Goal: Find specific page/section: Find specific page/section

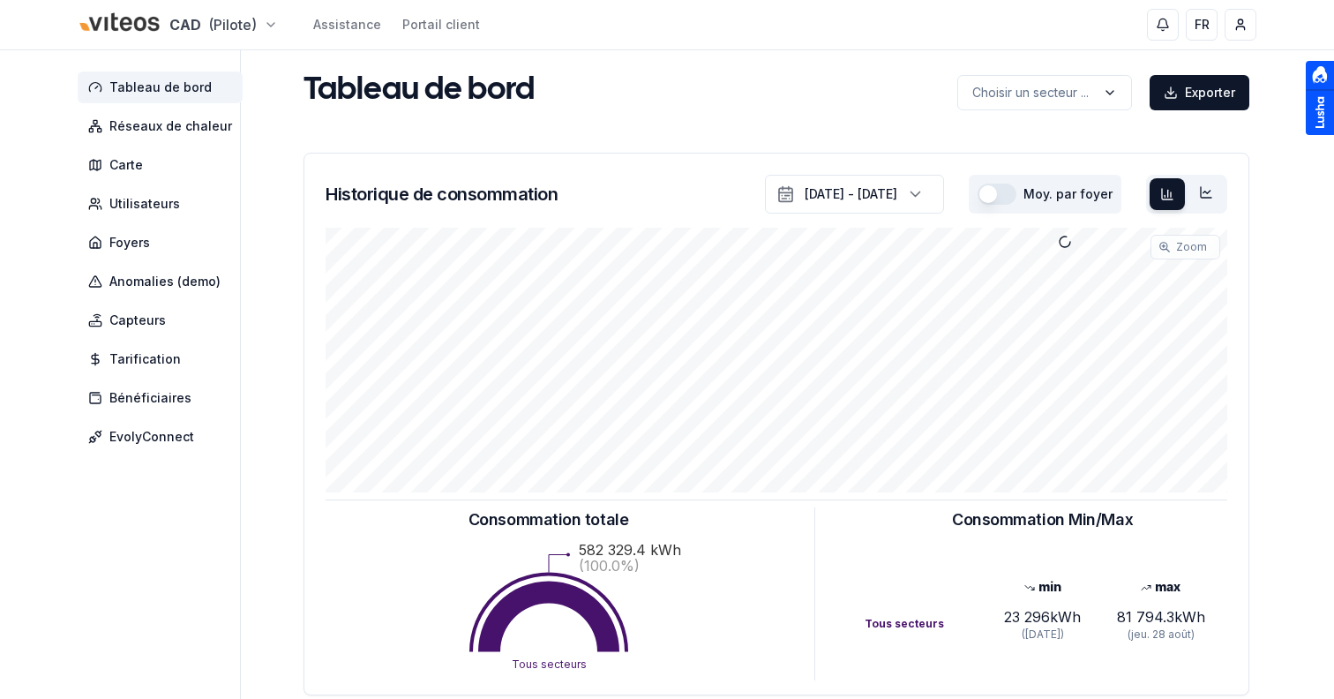
click at [198, 30] on html "CAD (Pilote) Assistance Portail client FR Sami Tableau de bord Réseaux de chale…" at bounding box center [667, 546] width 1334 height 1093
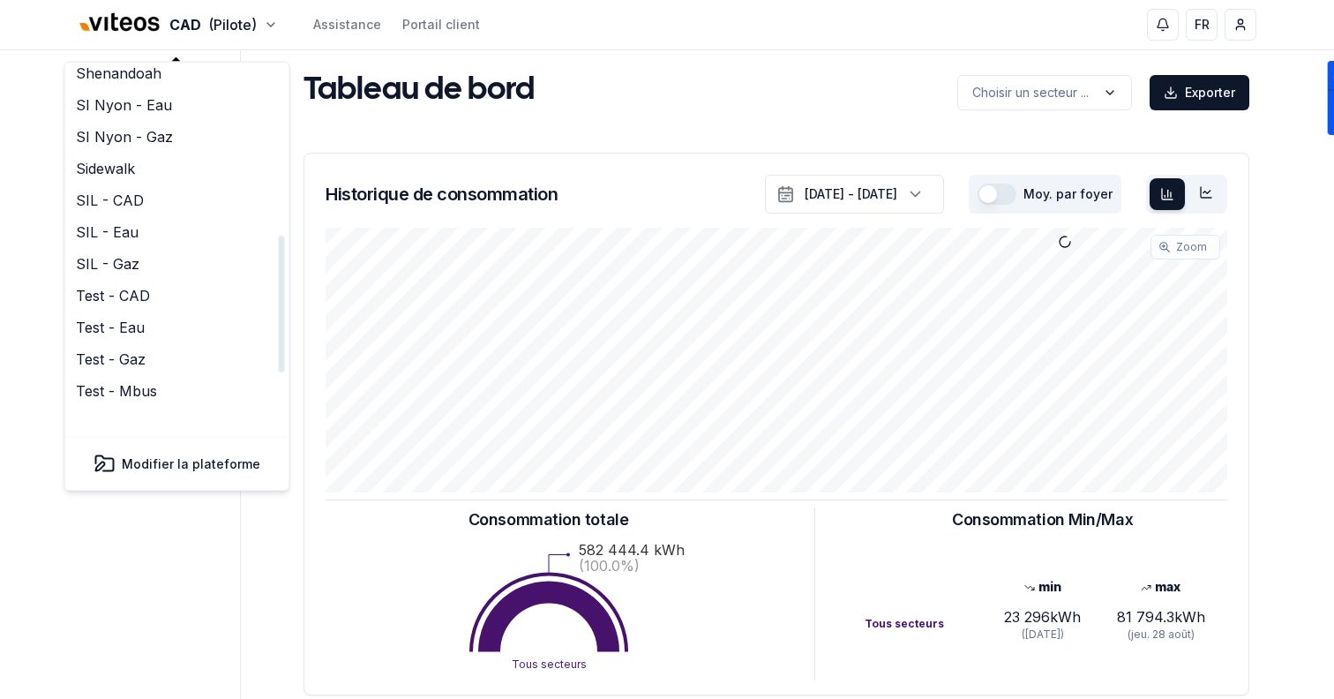
scroll to position [540, 0]
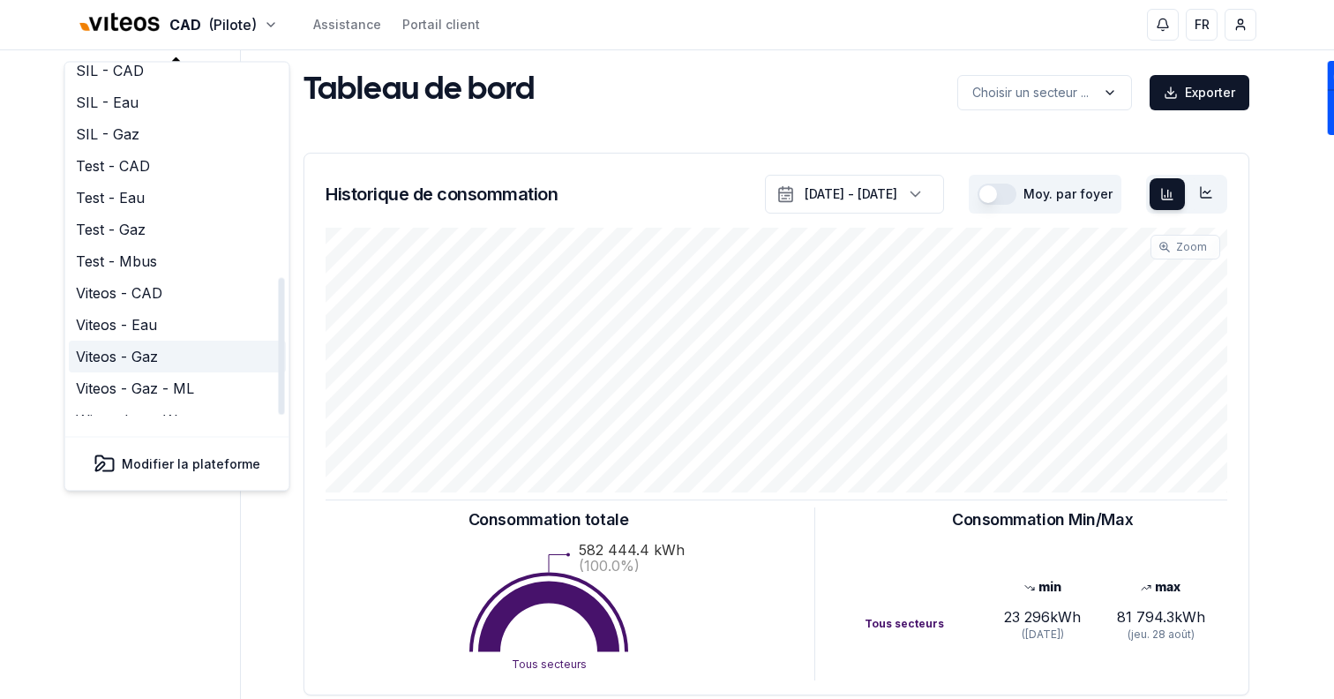
click at [160, 341] on link "Viteos - Gaz" at bounding box center [177, 357] width 217 height 32
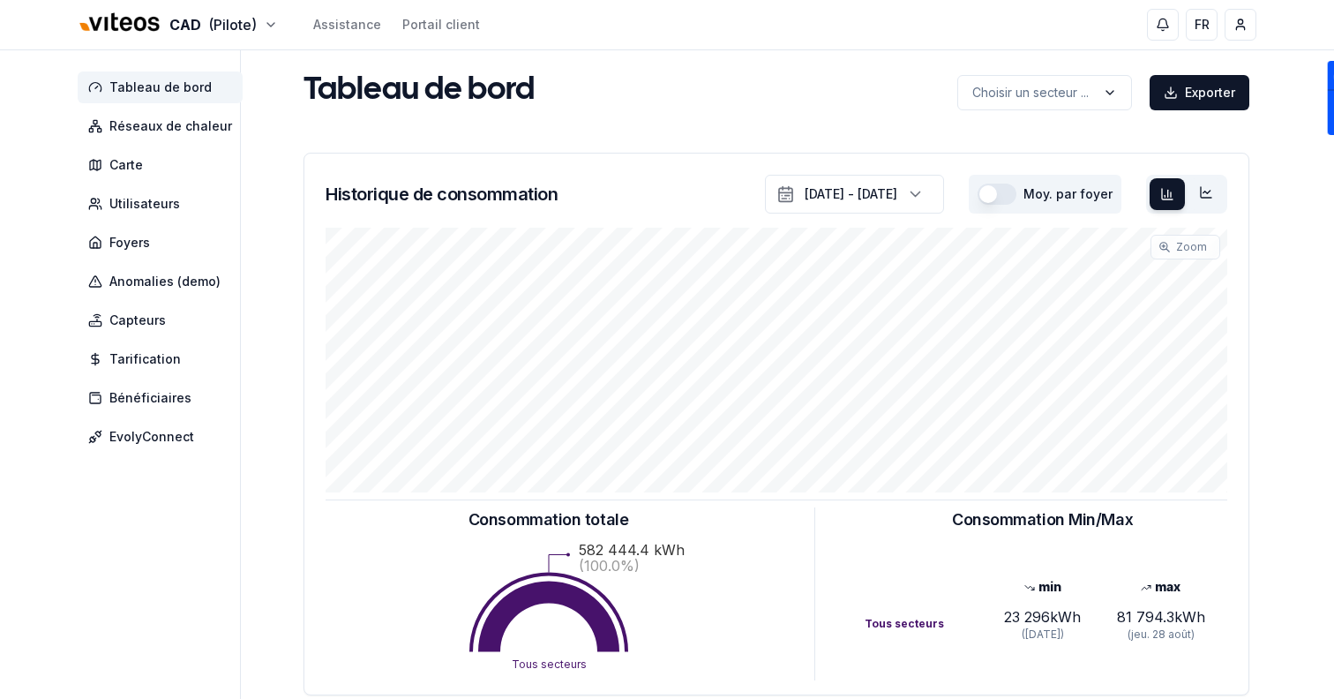
click at [273, 175] on div "Tableau de bord Réseaux de chaleur Carte Utilisateurs Foyers Anomalies (demo) C…" at bounding box center [666, 528] width 1235 height 957
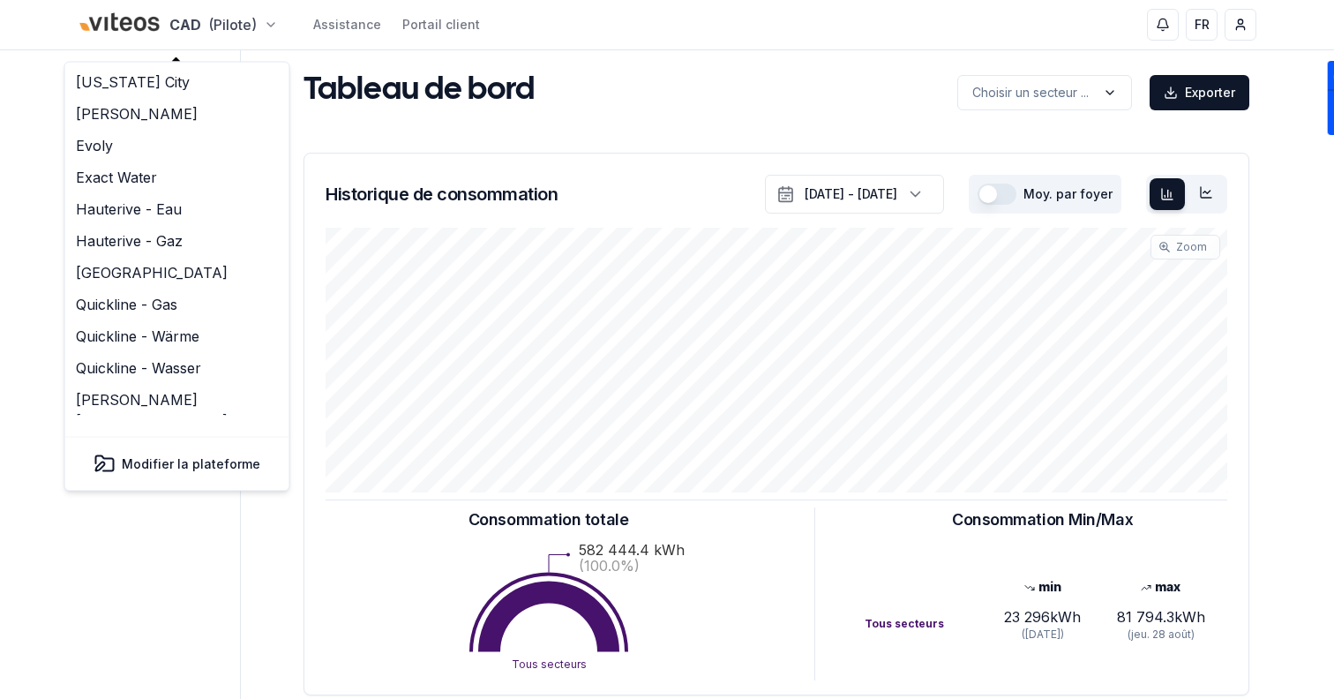
click at [208, 41] on html "CAD (Pilote) Assistance Portail client FR Sami Tableau de bord Réseaux de chale…" at bounding box center [667, 546] width 1334 height 1093
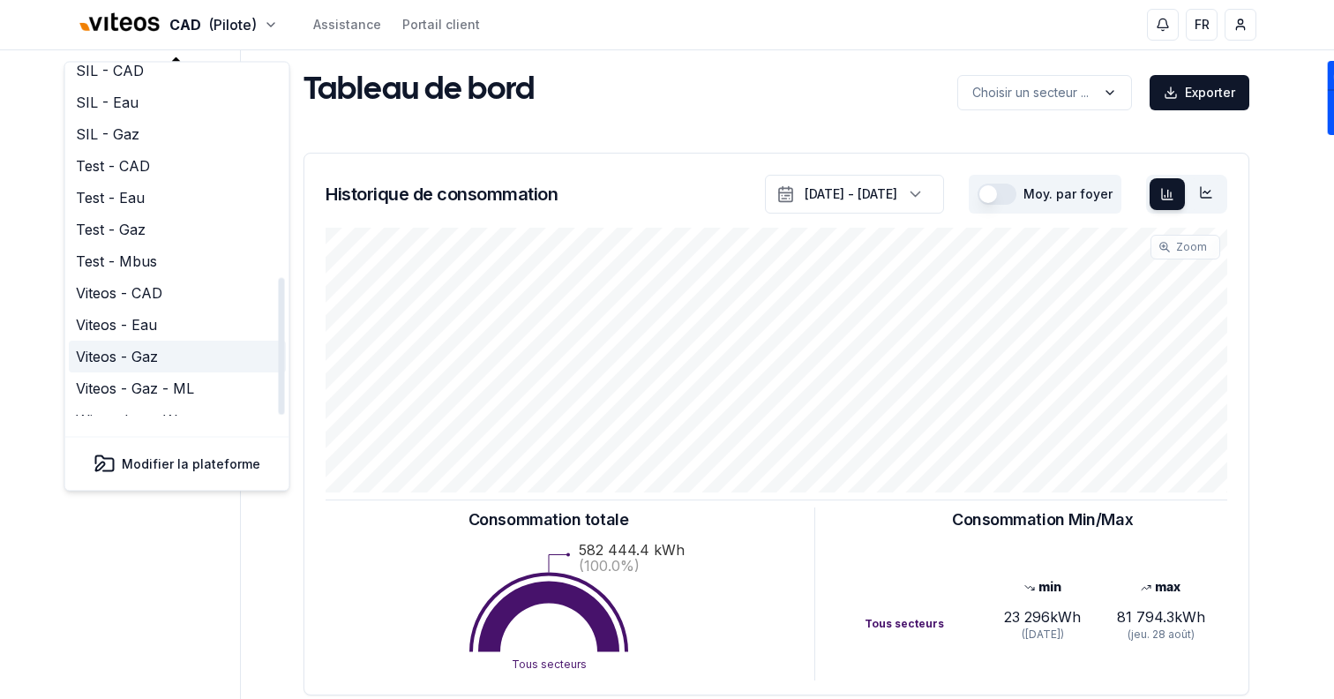
click at [203, 341] on link "Viteos - Gaz" at bounding box center [177, 357] width 217 height 32
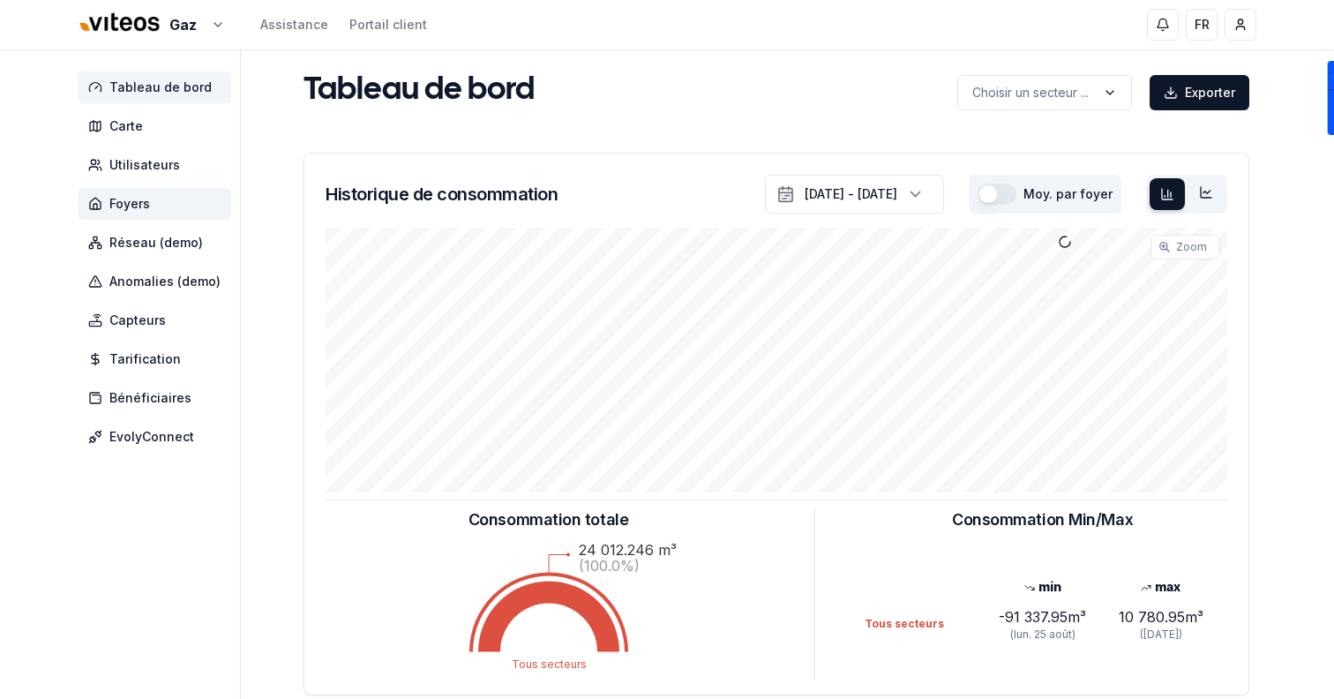
click at [148, 206] on span "Foyers" at bounding box center [129, 204] width 41 height 18
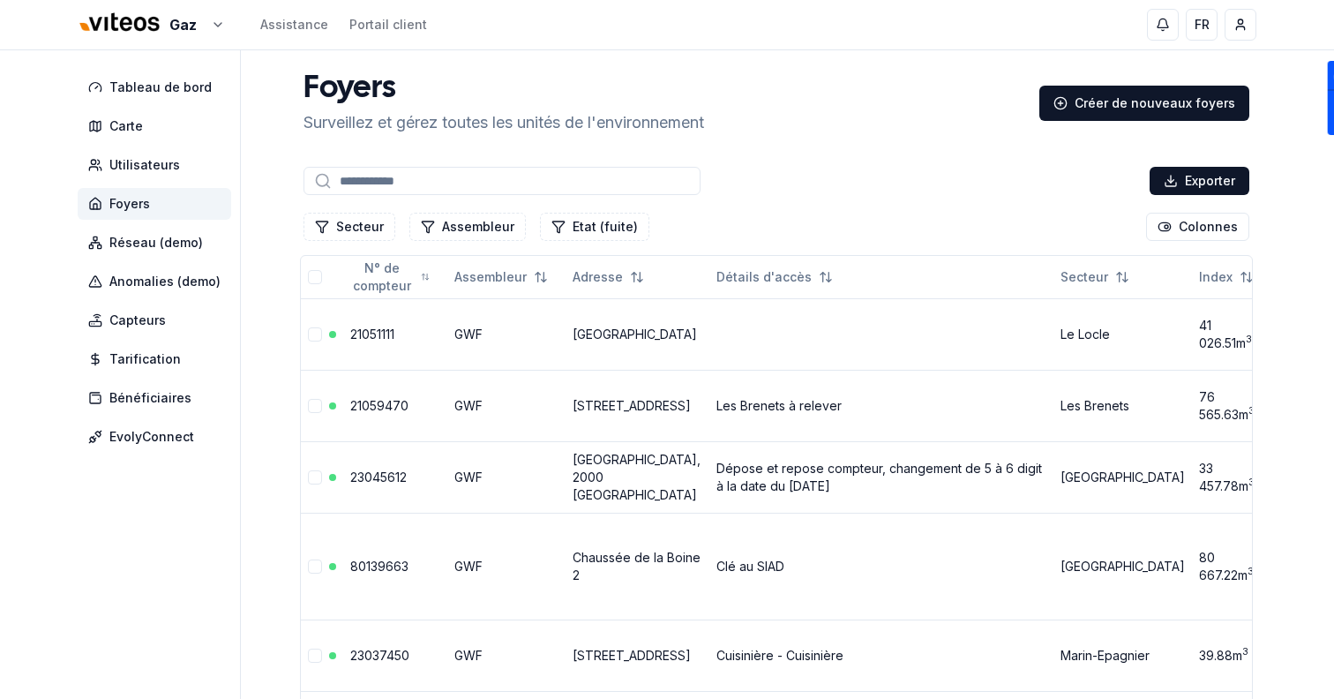
click at [549, 178] on input at bounding box center [501, 181] width 397 height 28
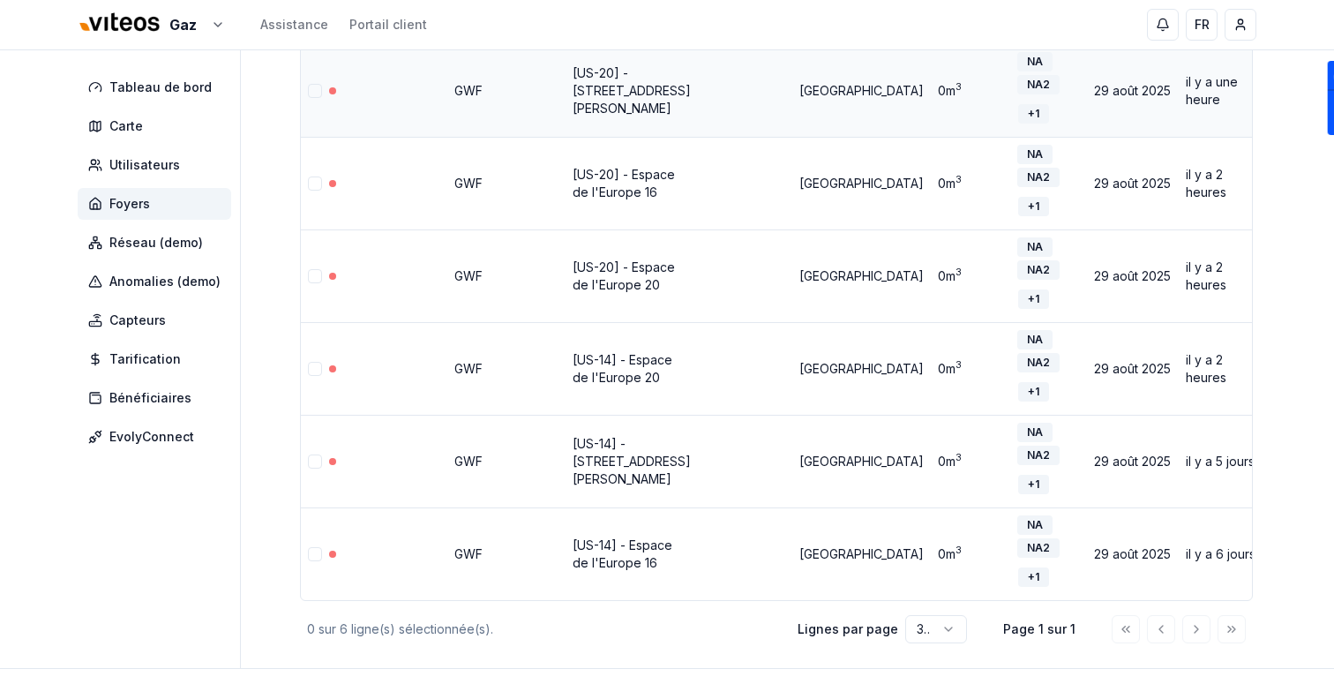
scroll to position [256, 0]
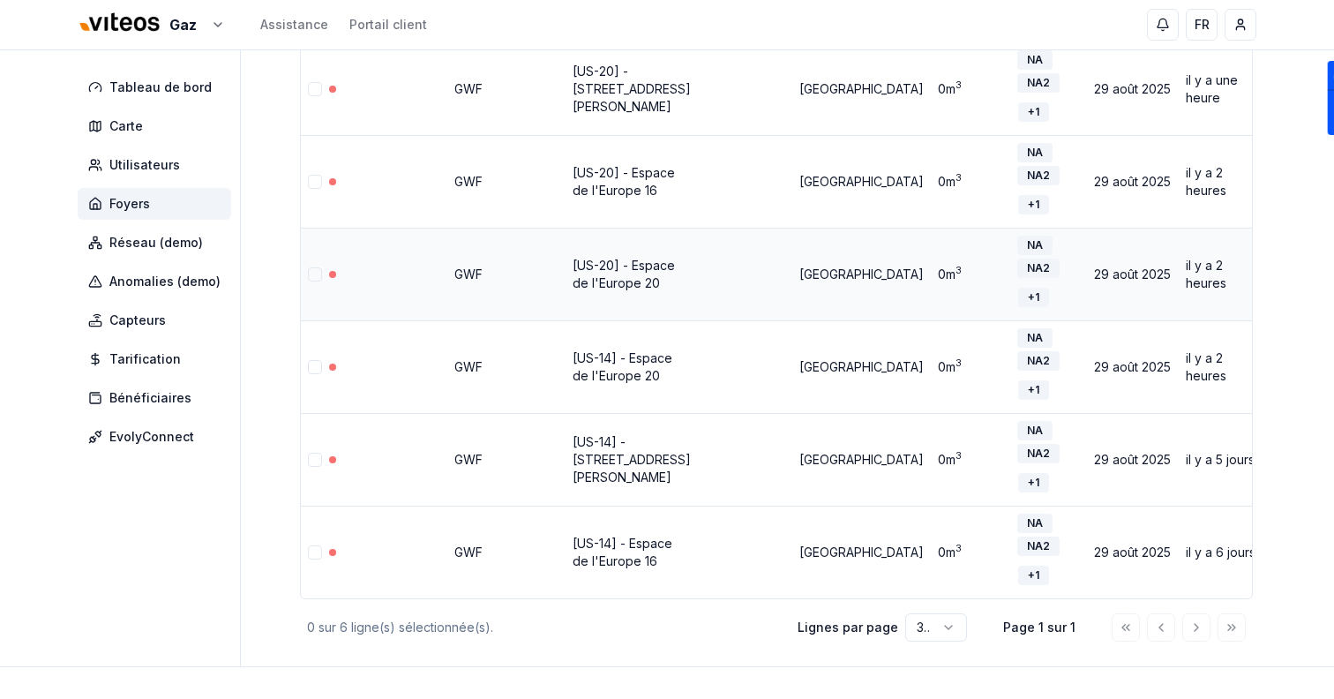
type input "******"
click at [792, 279] on td "[GEOGRAPHIC_DATA]" at bounding box center [861, 274] width 138 height 93
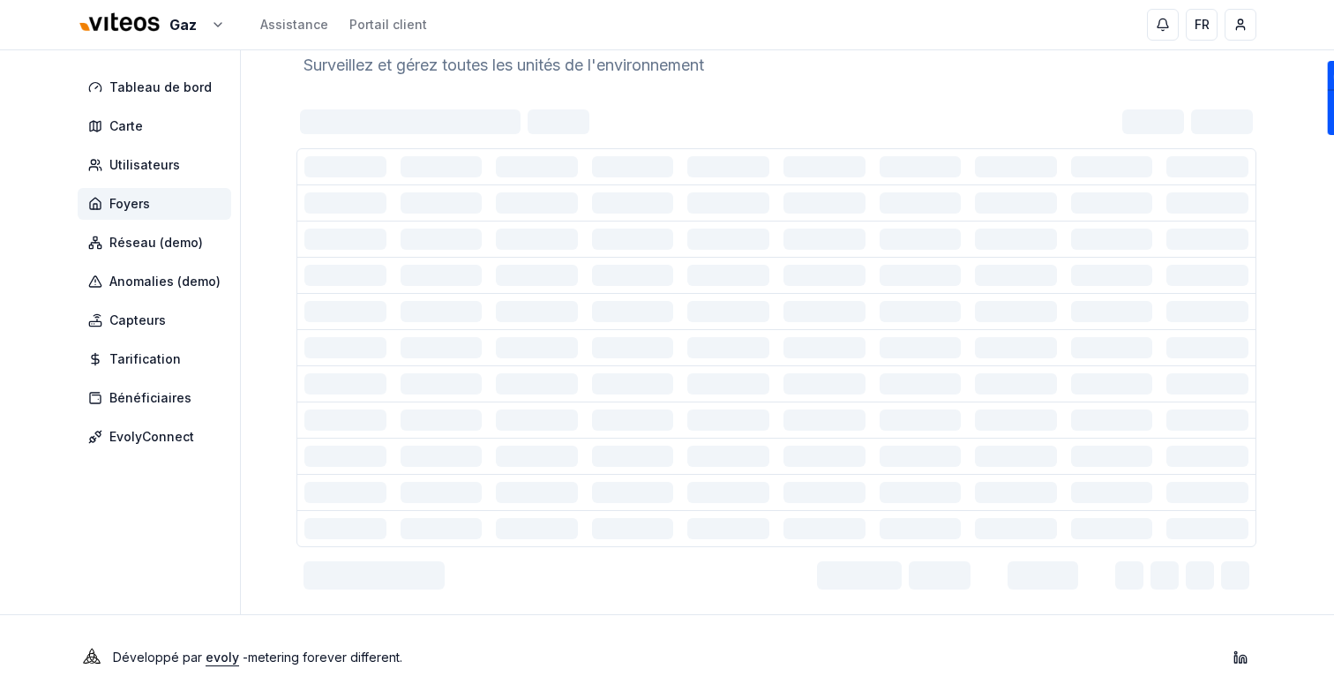
click at [783, 279] on div at bounding box center [824, 275] width 82 height 21
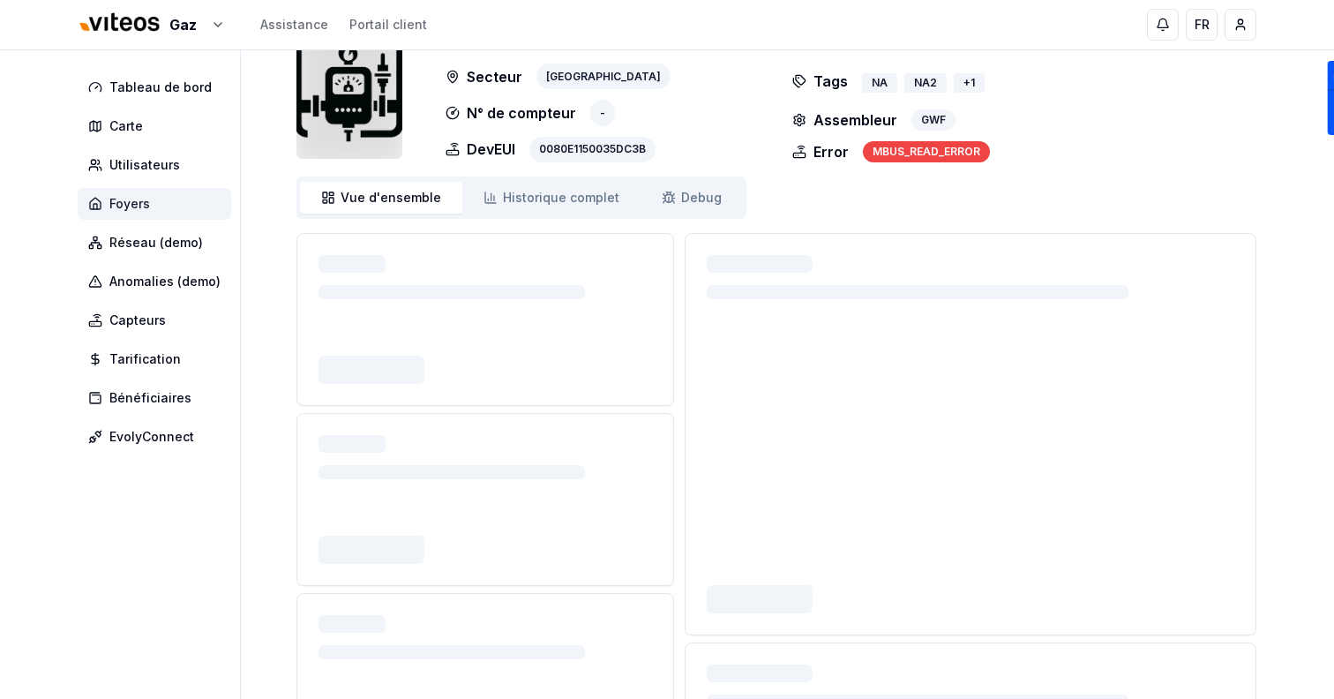
scroll to position [256, 0]
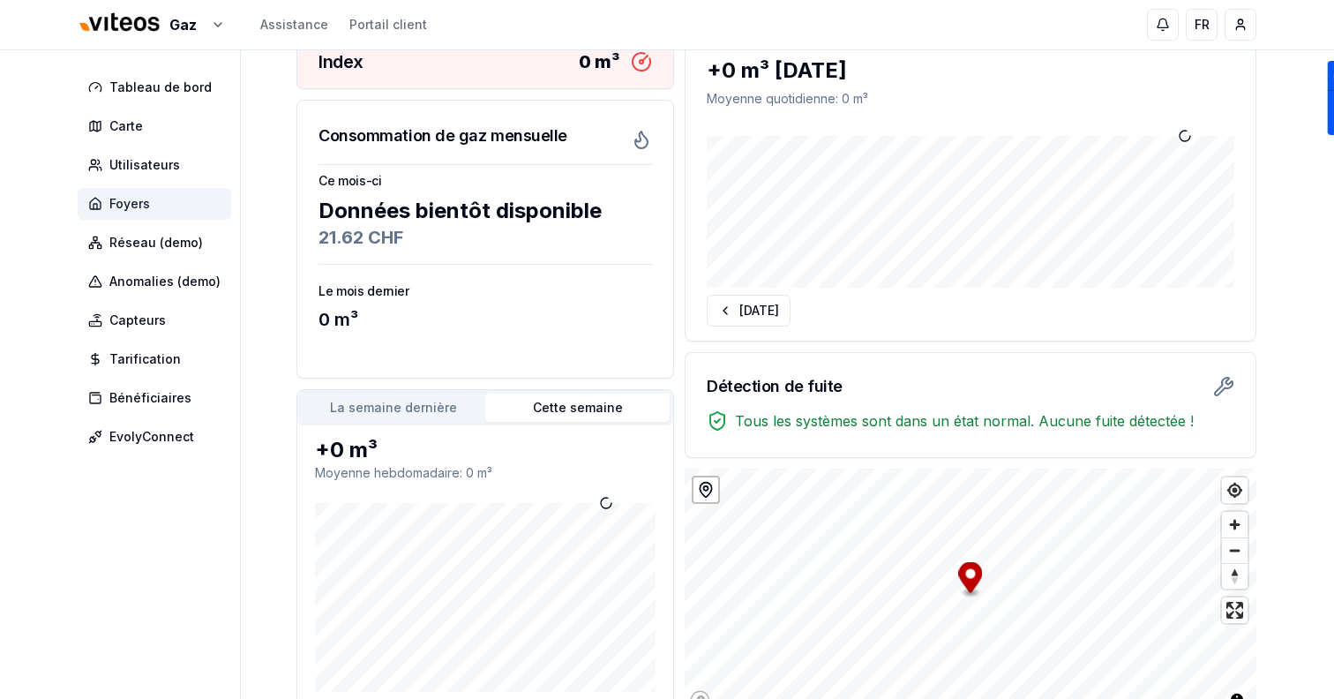
click at [161, 194] on span "Foyers" at bounding box center [154, 204] width 153 height 32
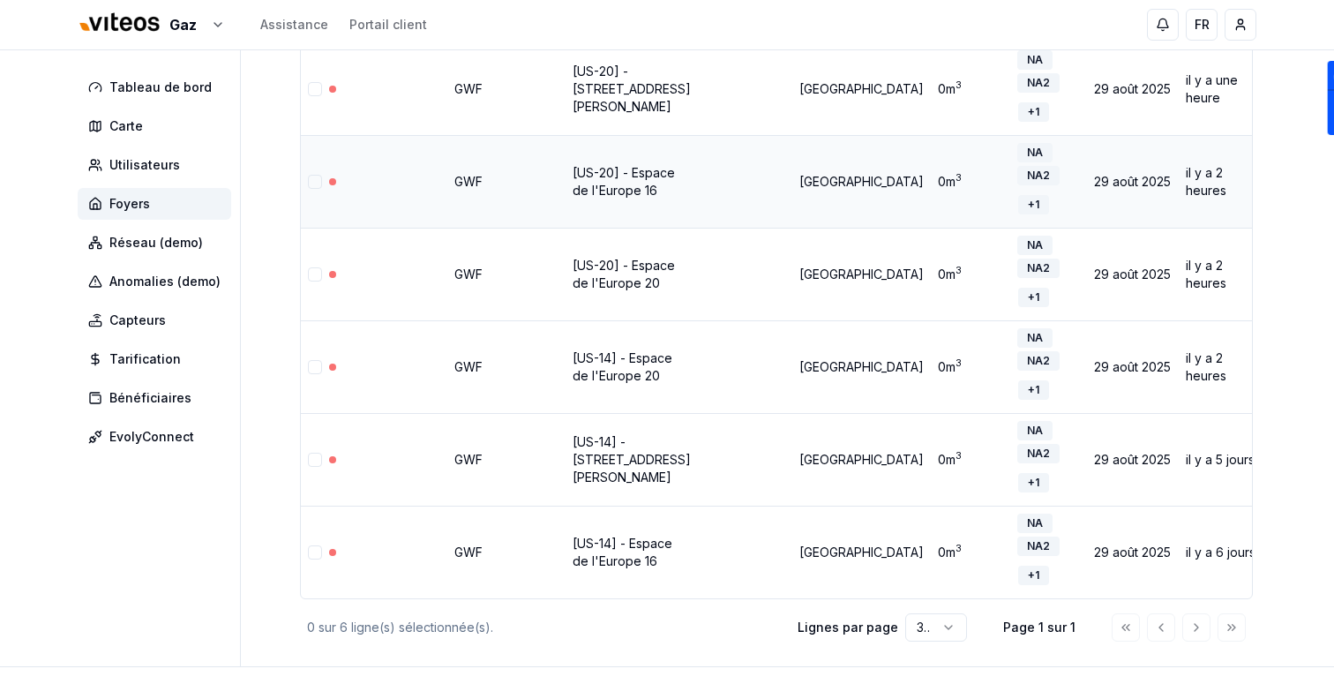
scroll to position [255, 0]
click at [1018, 201] on div "+ 1" at bounding box center [1033, 205] width 31 height 19
click at [1018, 300] on div "+ 1" at bounding box center [1033, 297] width 31 height 19
click at [1018, 394] on div "+ 1" at bounding box center [1033, 390] width 31 height 19
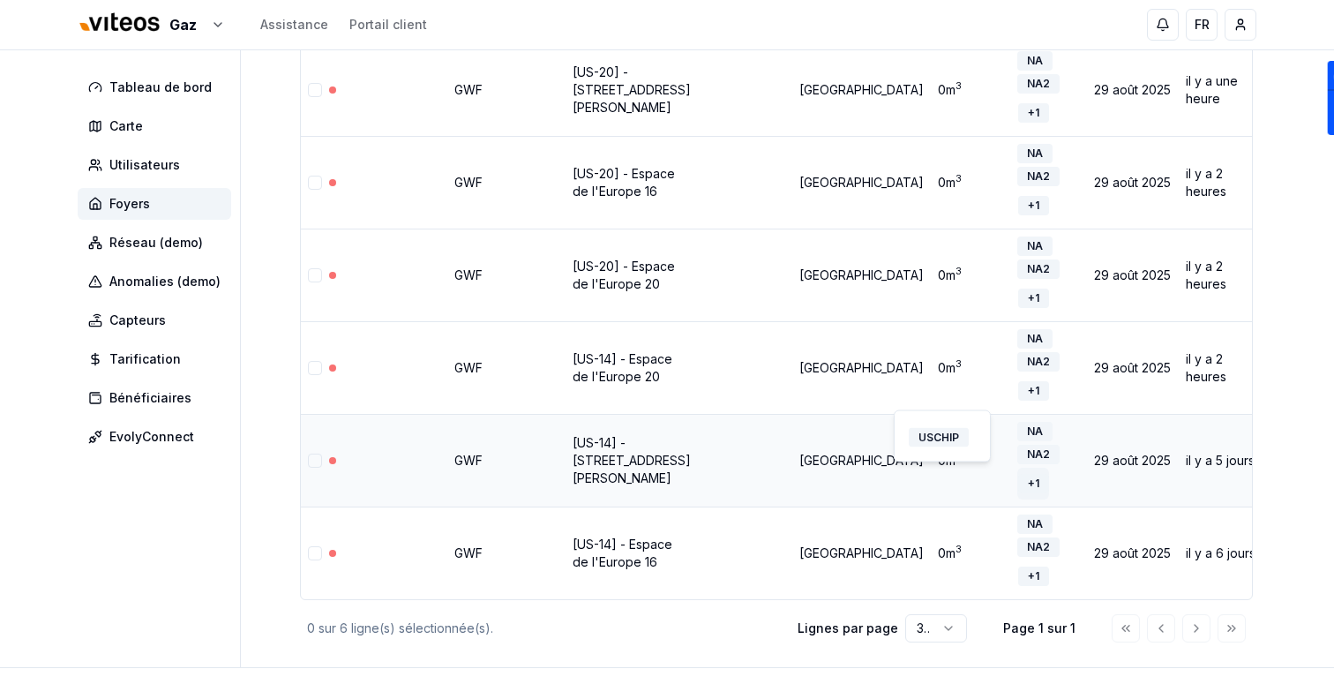
click at [1018, 489] on div "+ 1" at bounding box center [1033, 483] width 31 height 19
click at [1017, 587] on button "+ 1" at bounding box center [1033, 576] width 32 height 32
click at [710, 641] on div "0 sur 6 ligne(s) sélectionnée(s). Lignes par page 30 Page 1 sur 1" at bounding box center [776, 627] width 953 height 35
click at [163, 198] on span "Foyers" at bounding box center [154, 204] width 153 height 32
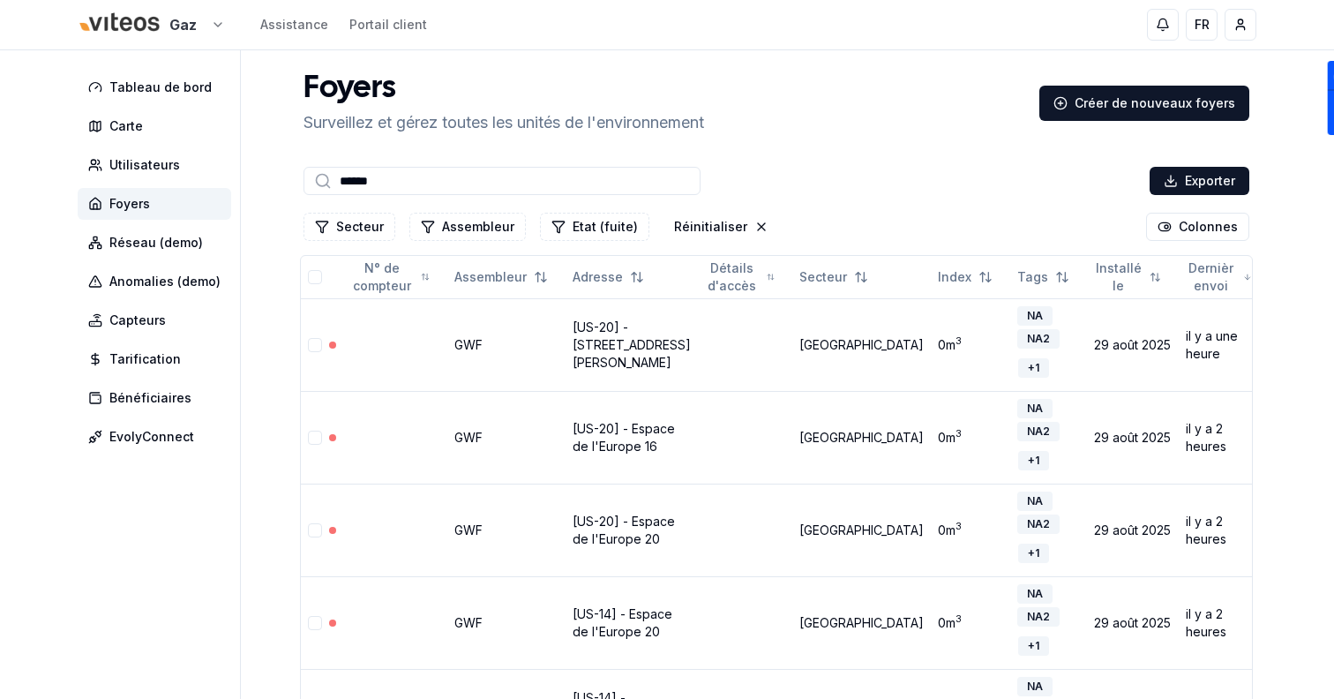
click at [178, 25] on html "Gaz Assistance Portail client FR Sami Tableau de bord Carte Utilisateurs Foyers…" at bounding box center [667, 503] width 1334 height 1007
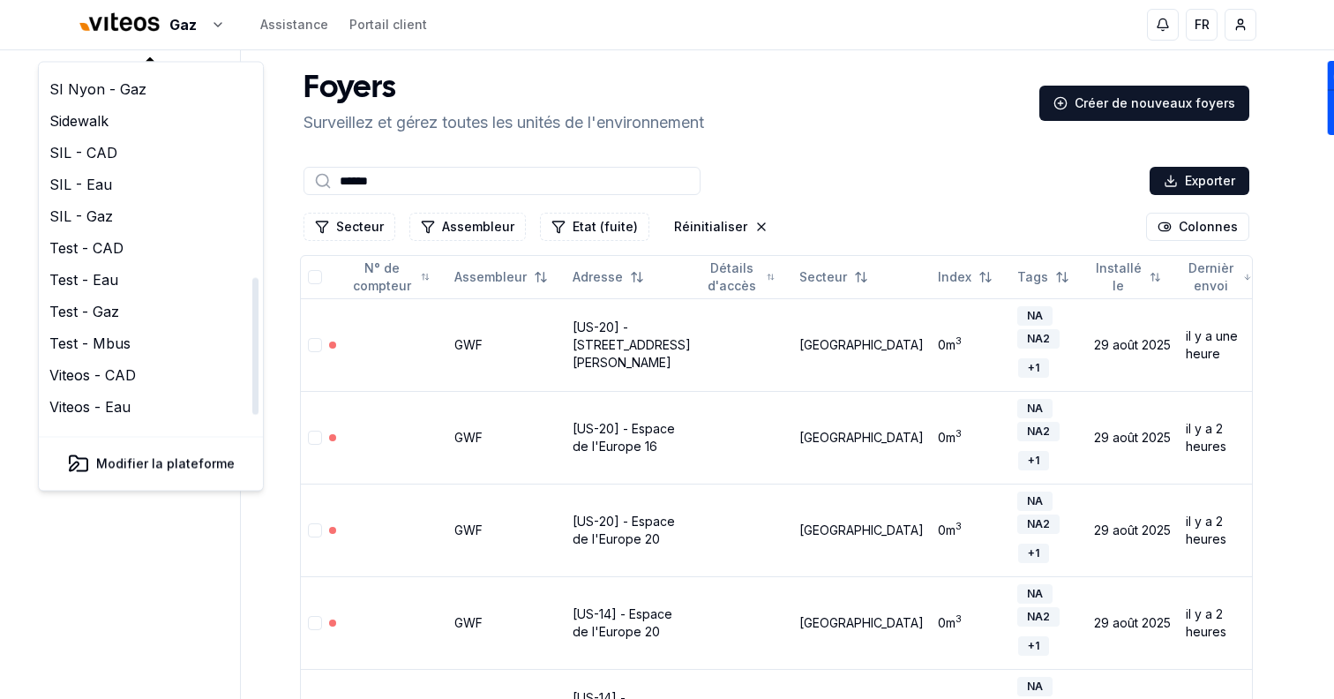
scroll to position [540, 0]
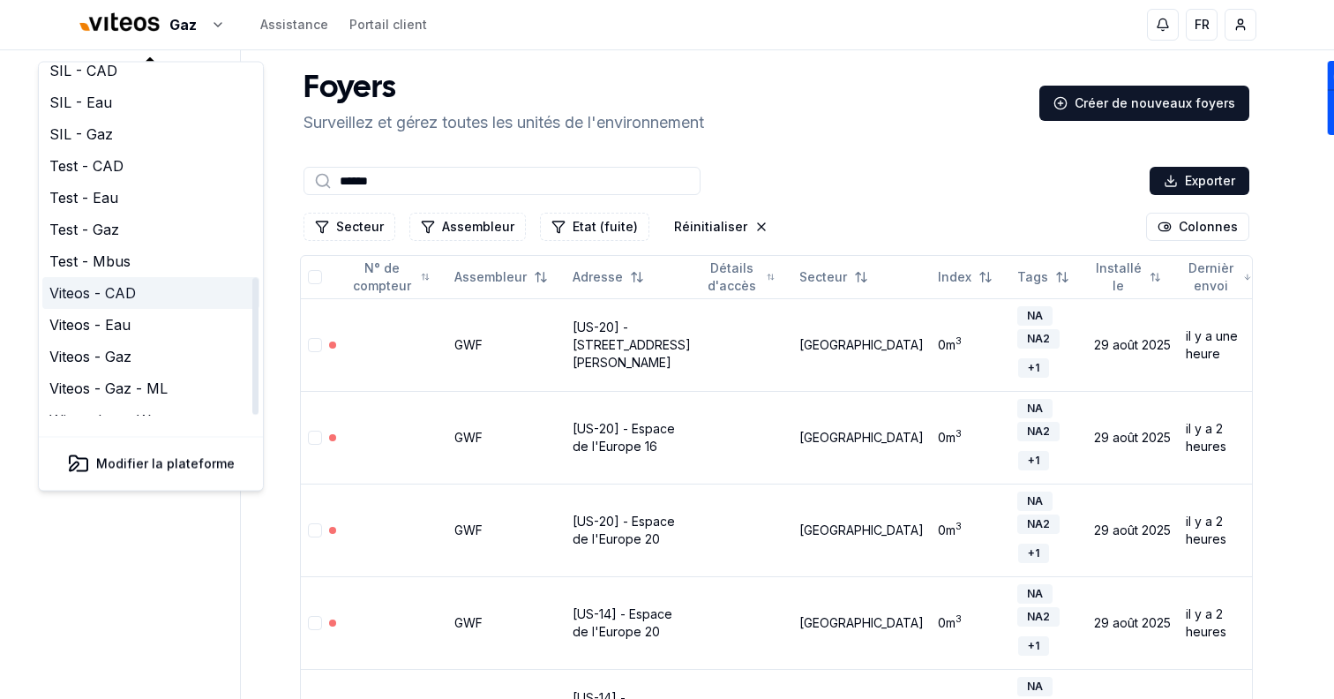
click at [147, 278] on link "Viteos - CAD" at bounding box center [150, 294] width 217 height 32
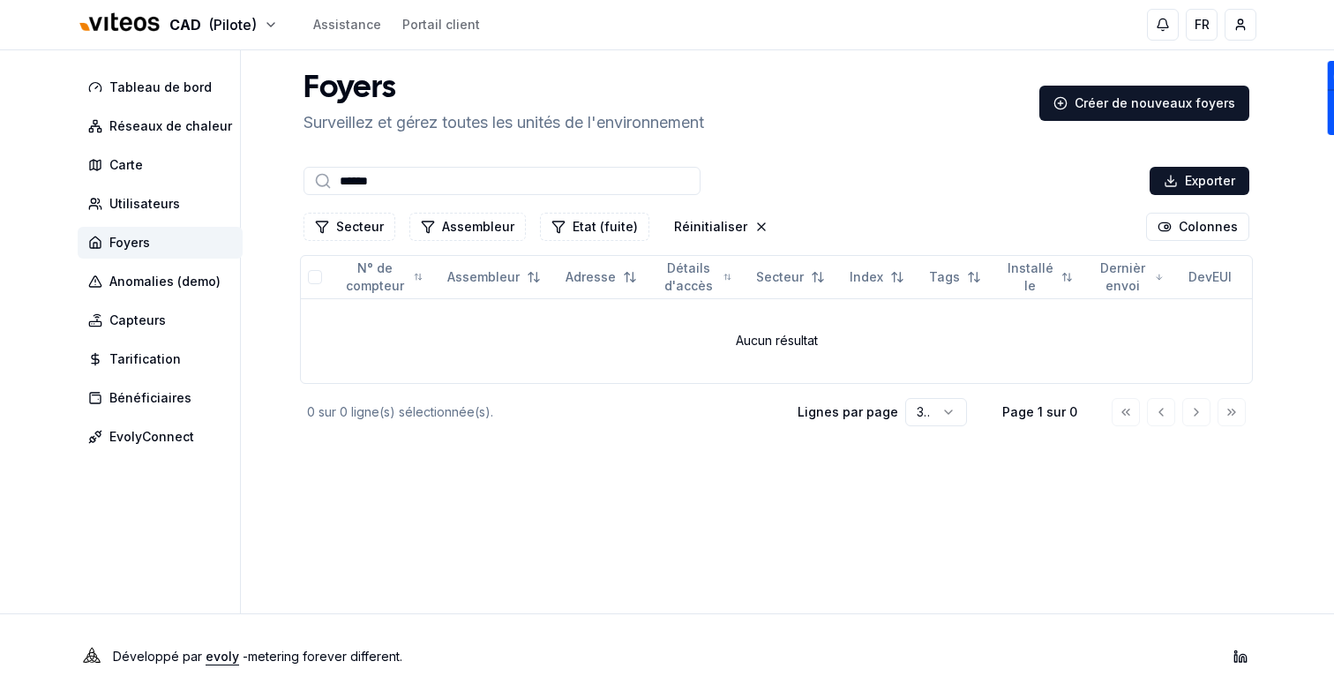
click at [512, 179] on input "******" at bounding box center [501, 181] width 397 height 28
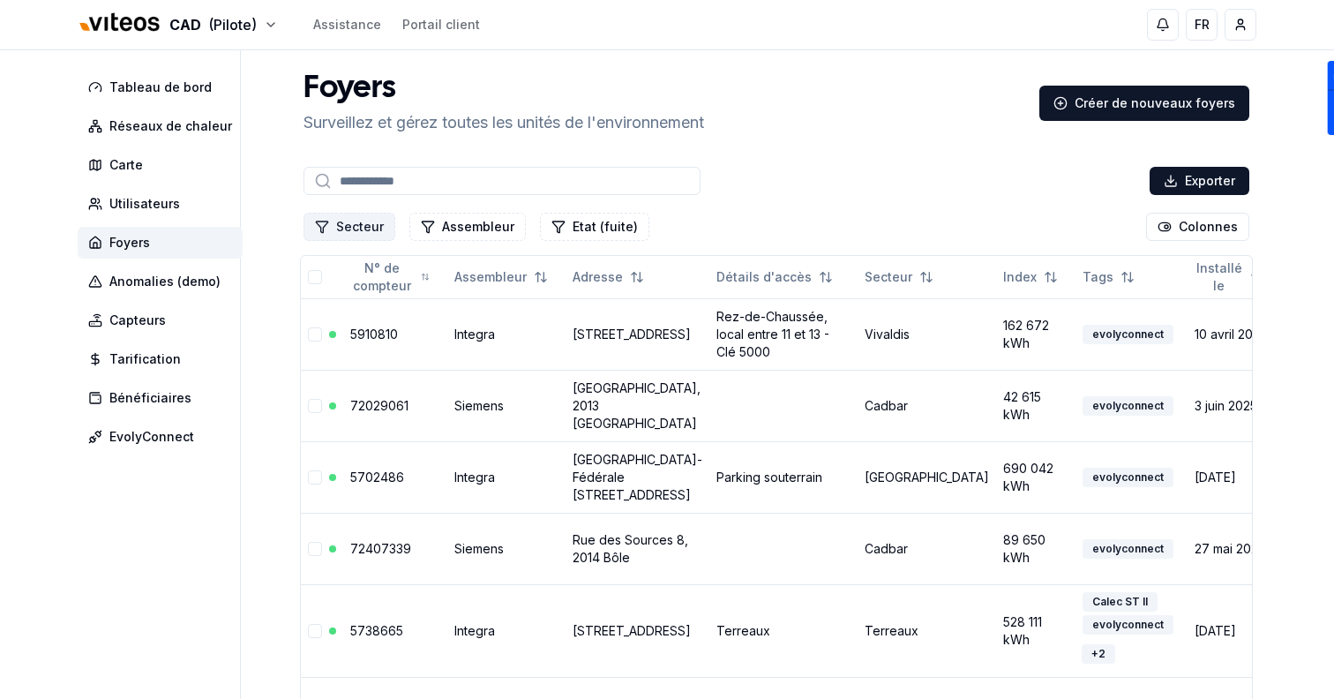
click at [355, 224] on button "Secteur" at bounding box center [349, 227] width 92 height 28
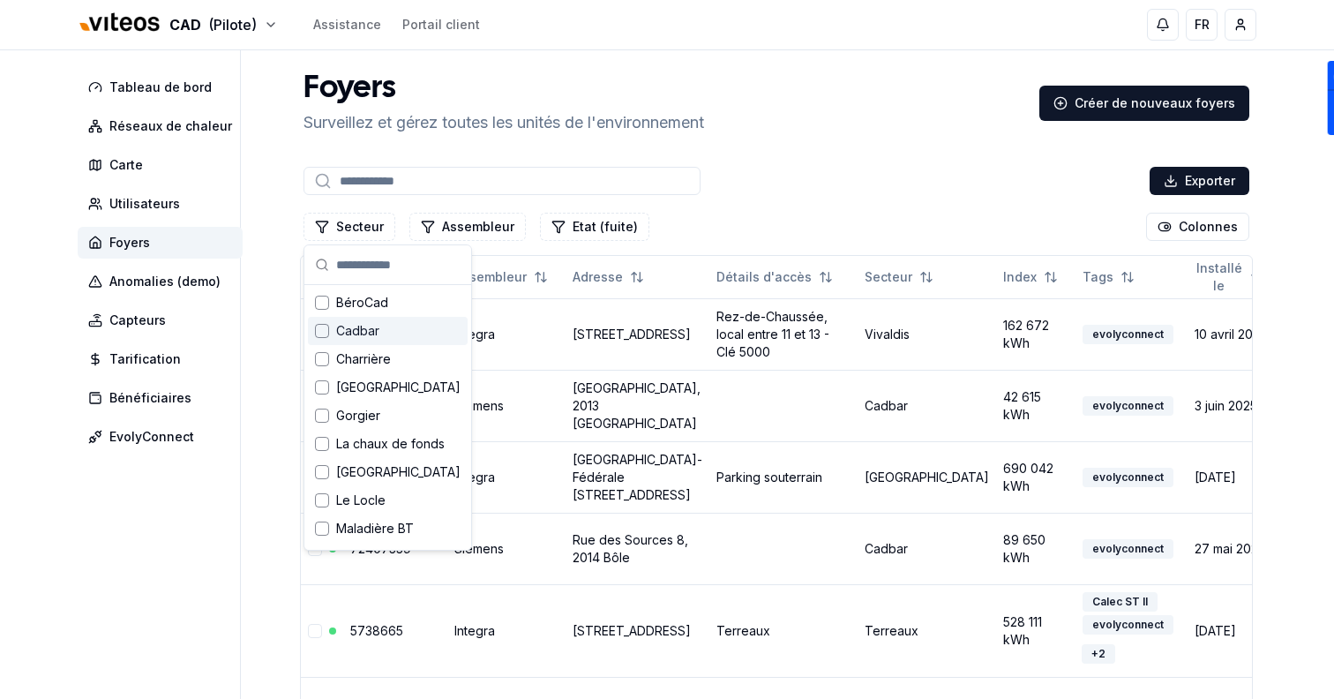
click at [382, 331] on div "Cadbar" at bounding box center [388, 331] width 160 height 28
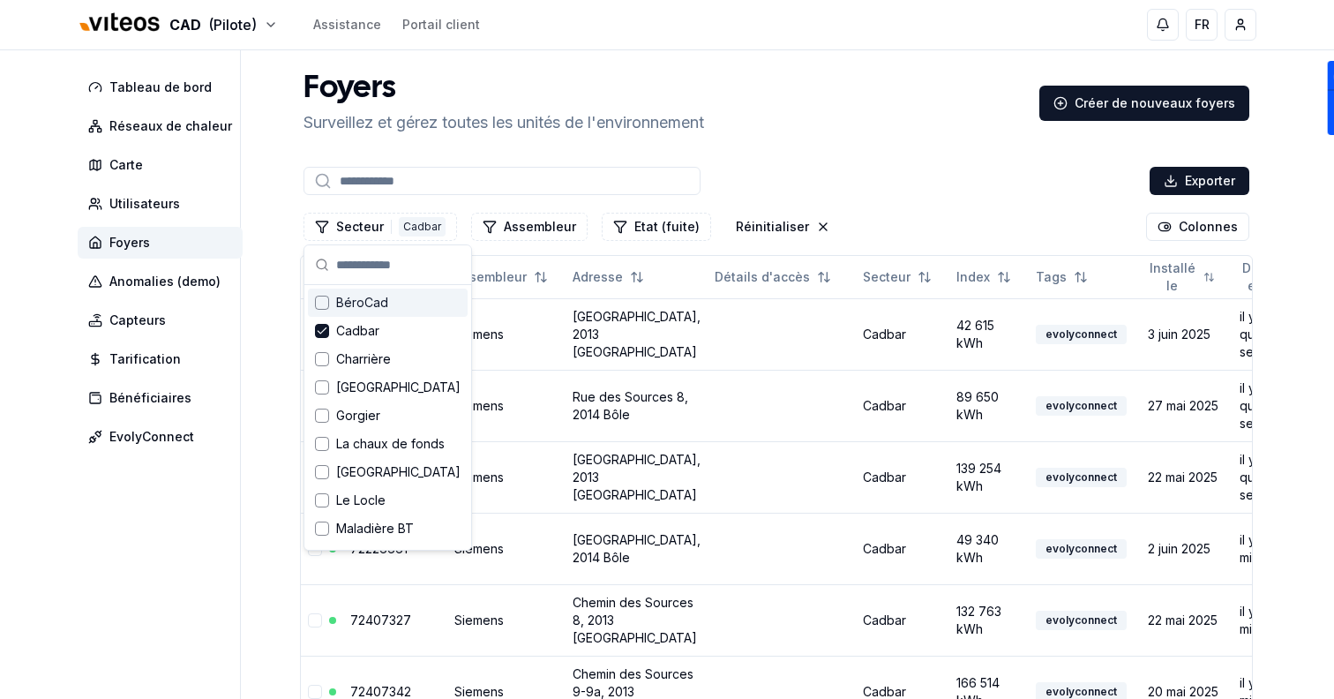
click at [914, 169] on div "Exporter" at bounding box center [776, 180] width 953 height 35
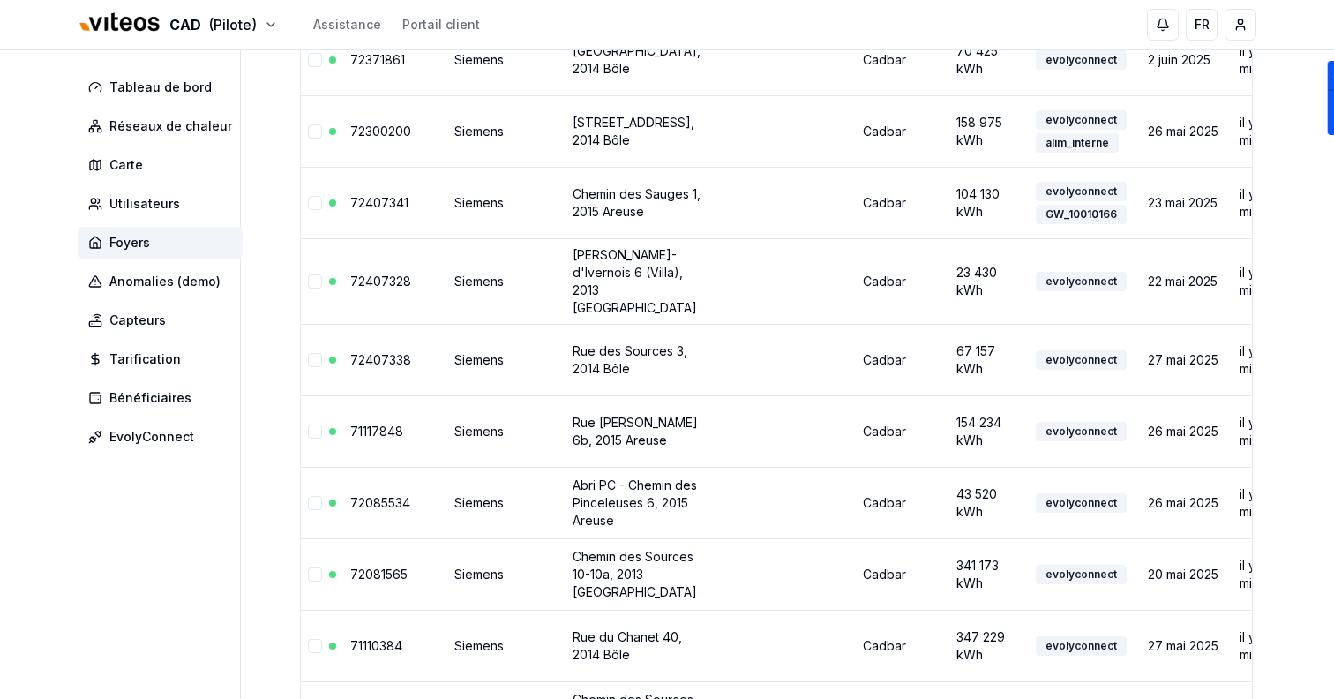
scroll to position [2171, 0]
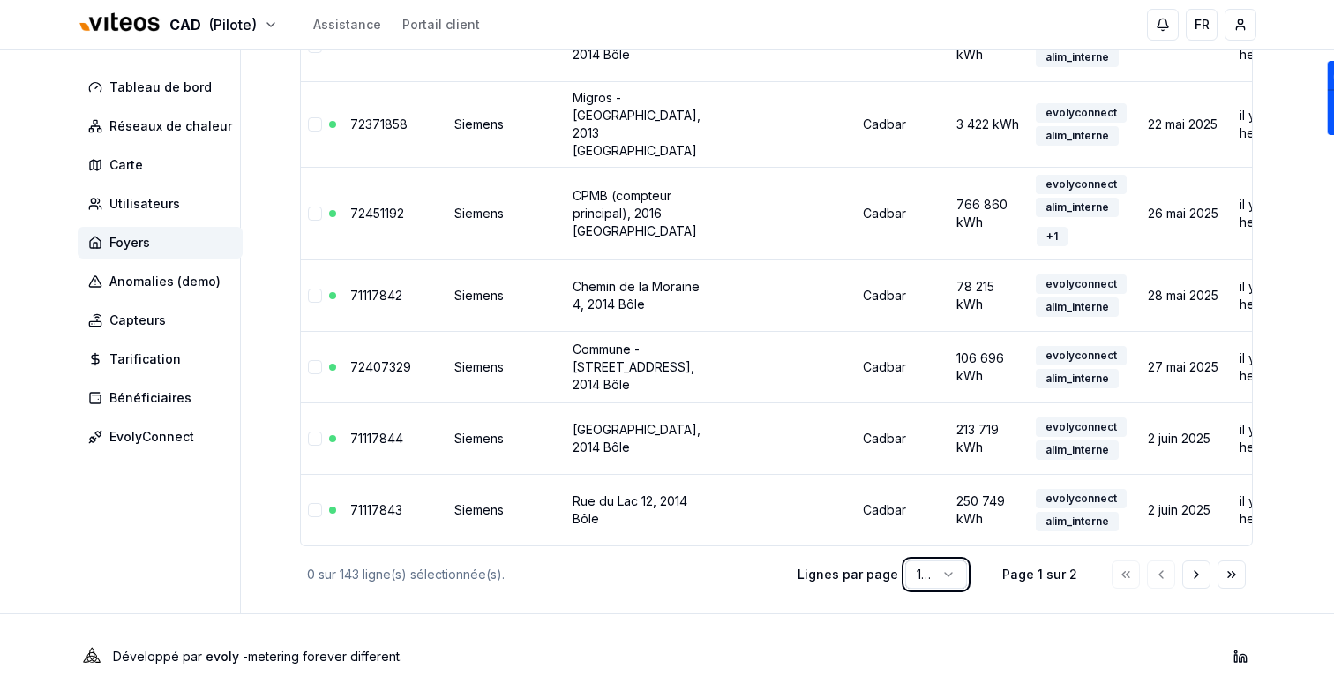
scroll to position [7912, 0]
click at [1199, 572] on icon "Aller à la page suivante" at bounding box center [1196, 574] width 14 height 14
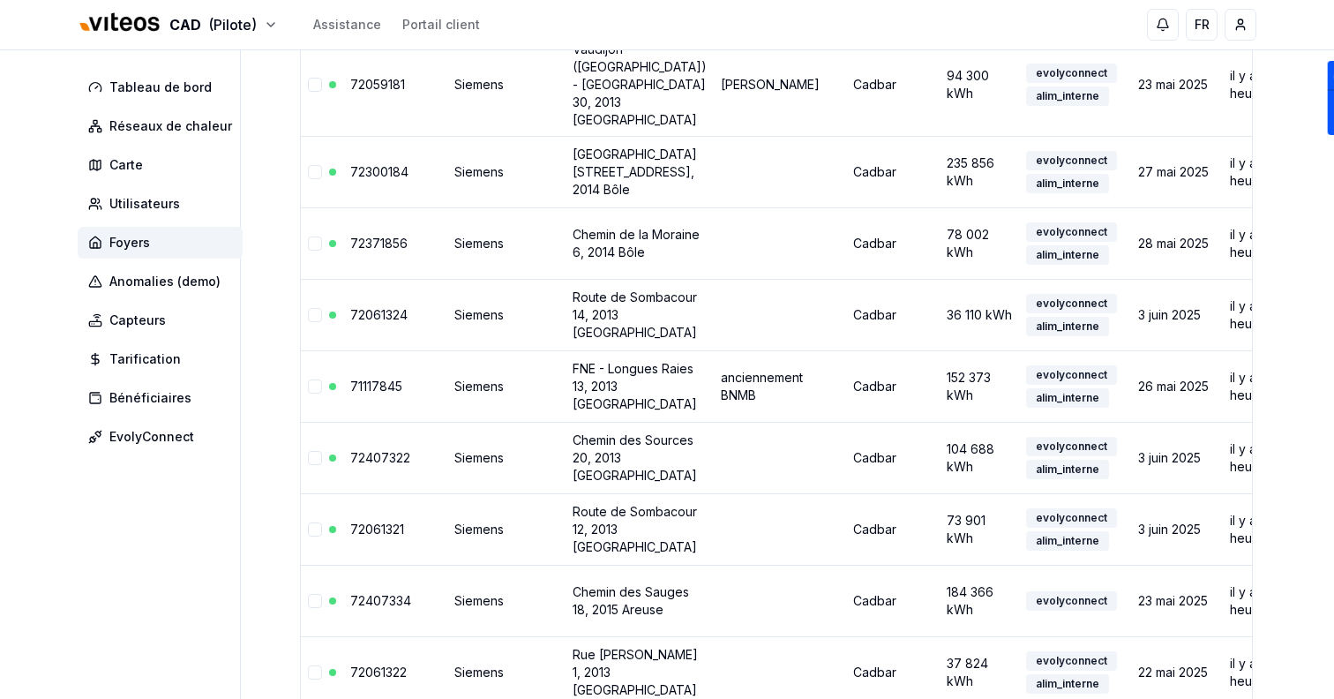
scroll to position [0, 0]
